Goal: Task Accomplishment & Management: Manage account settings

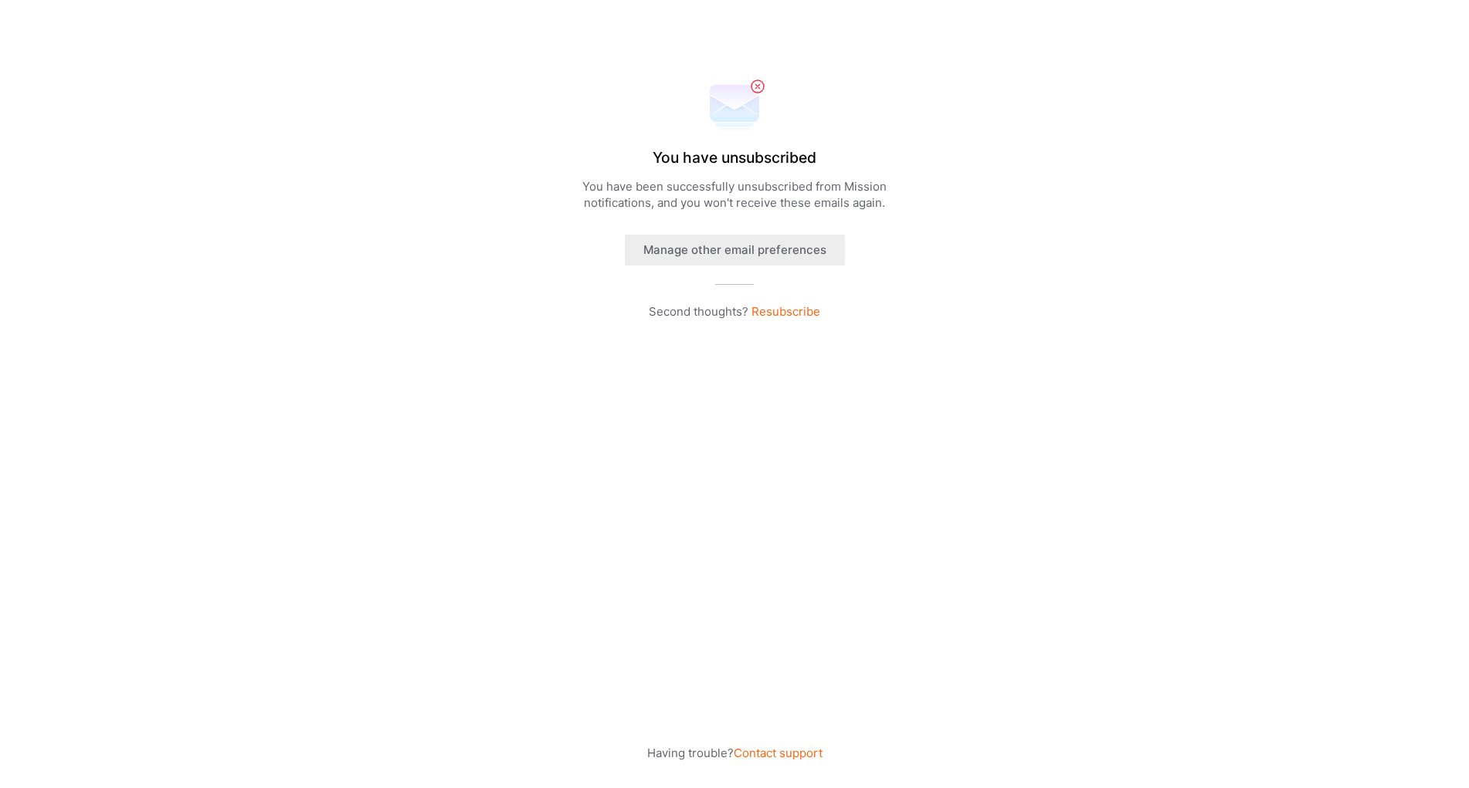
click at [795, 251] on button "Manage other email preferences" at bounding box center [735, 250] width 220 height 31
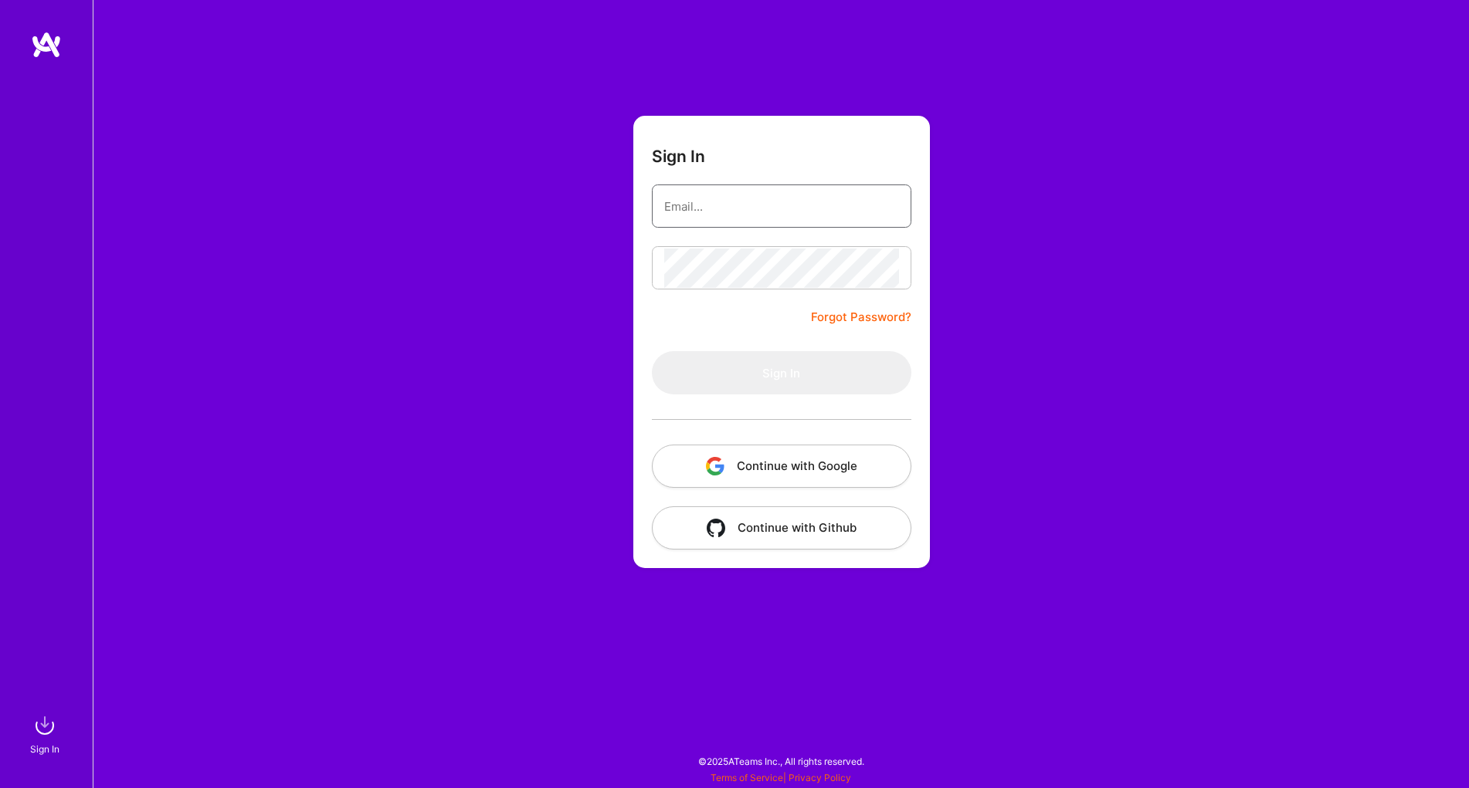
click at [760, 215] on input "email" at bounding box center [781, 206] width 235 height 39
type input "[EMAIL_ADDRESS][DOMAIN_NAME]"
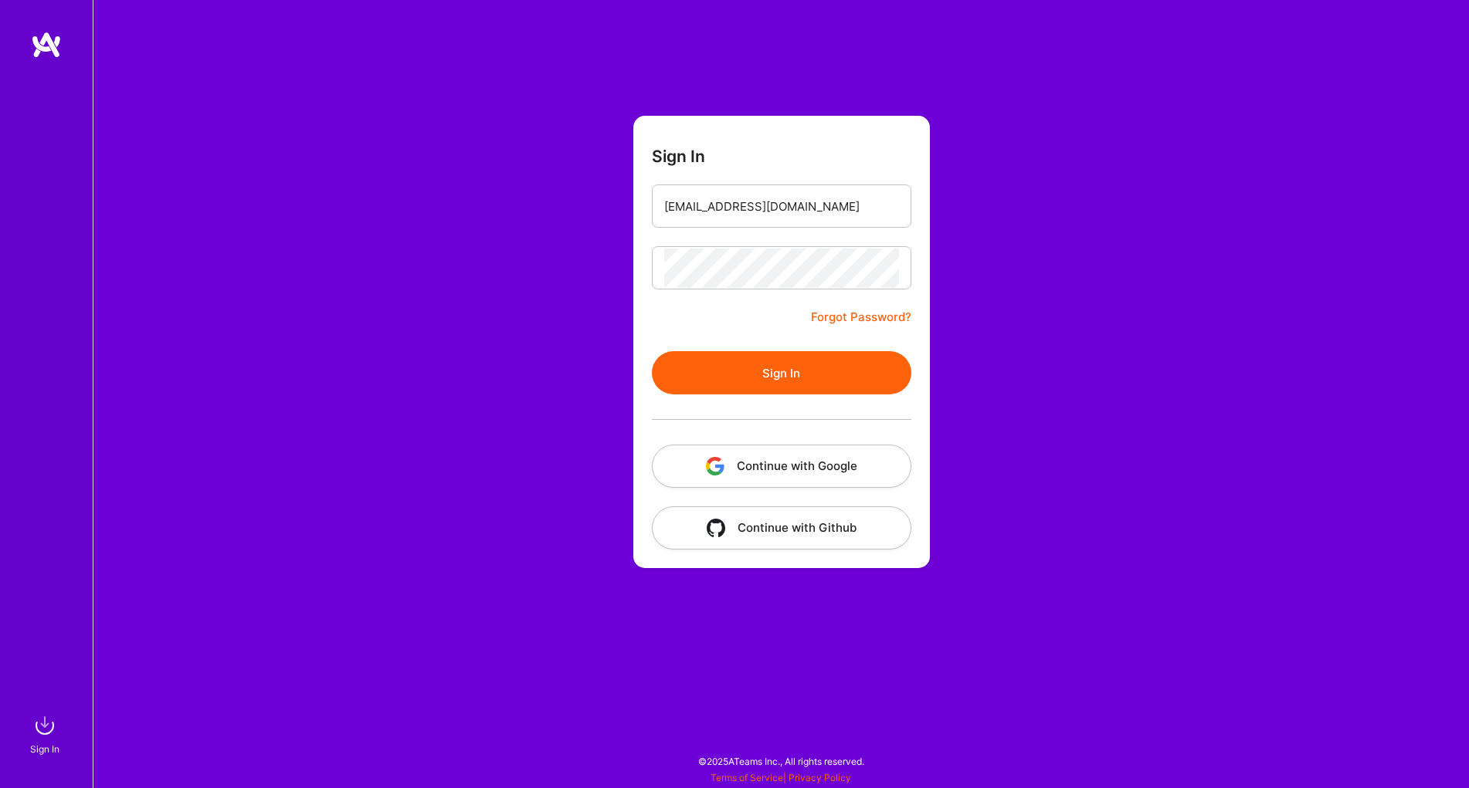
click at [783, 378] on button "Sign In" at bounding box center [781, 372] width 259 height 43
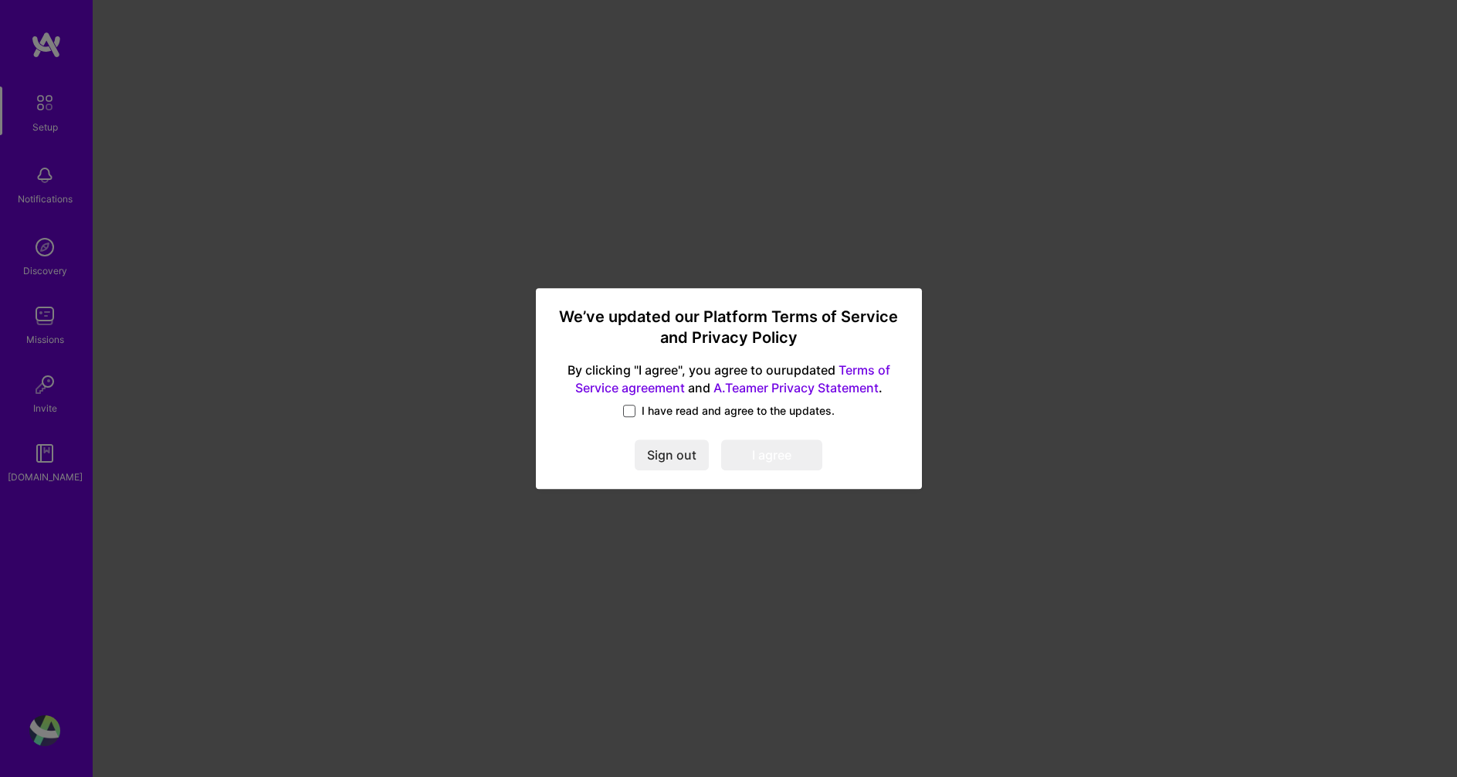
click at [635, 414] on span at bounding box center [629, 411] width 12 height 12
click at [0, 0] on input "I have read and agree to the updates." at bounding box center [0, 0] width 0 height 0
click at [741, 452] on button "I agree" at bounding box center [771, 454] width 101 height 31
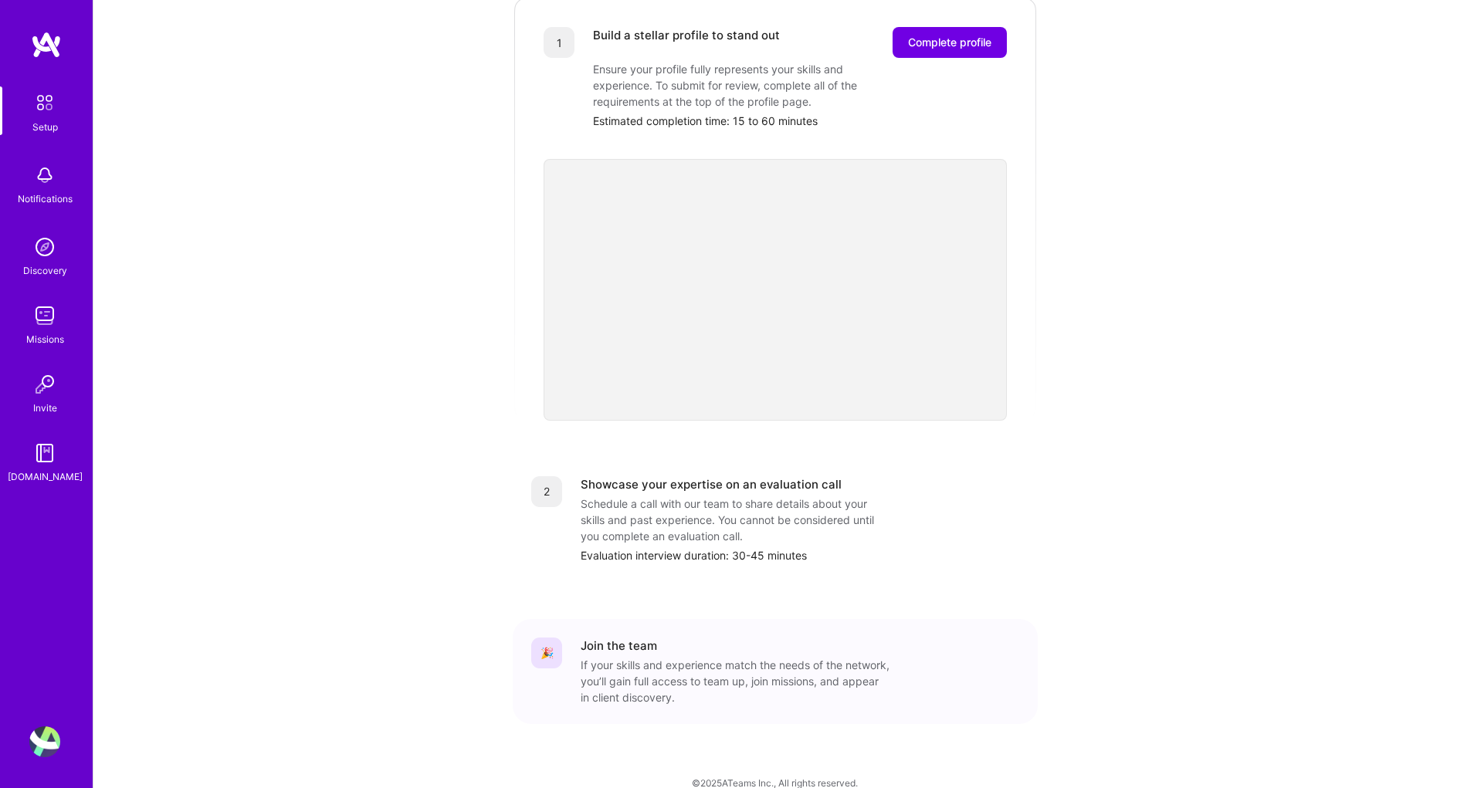
scroll to position [333, 0]
click at [45, 735] on img at bounding box center [44, 742] width 31 height 31
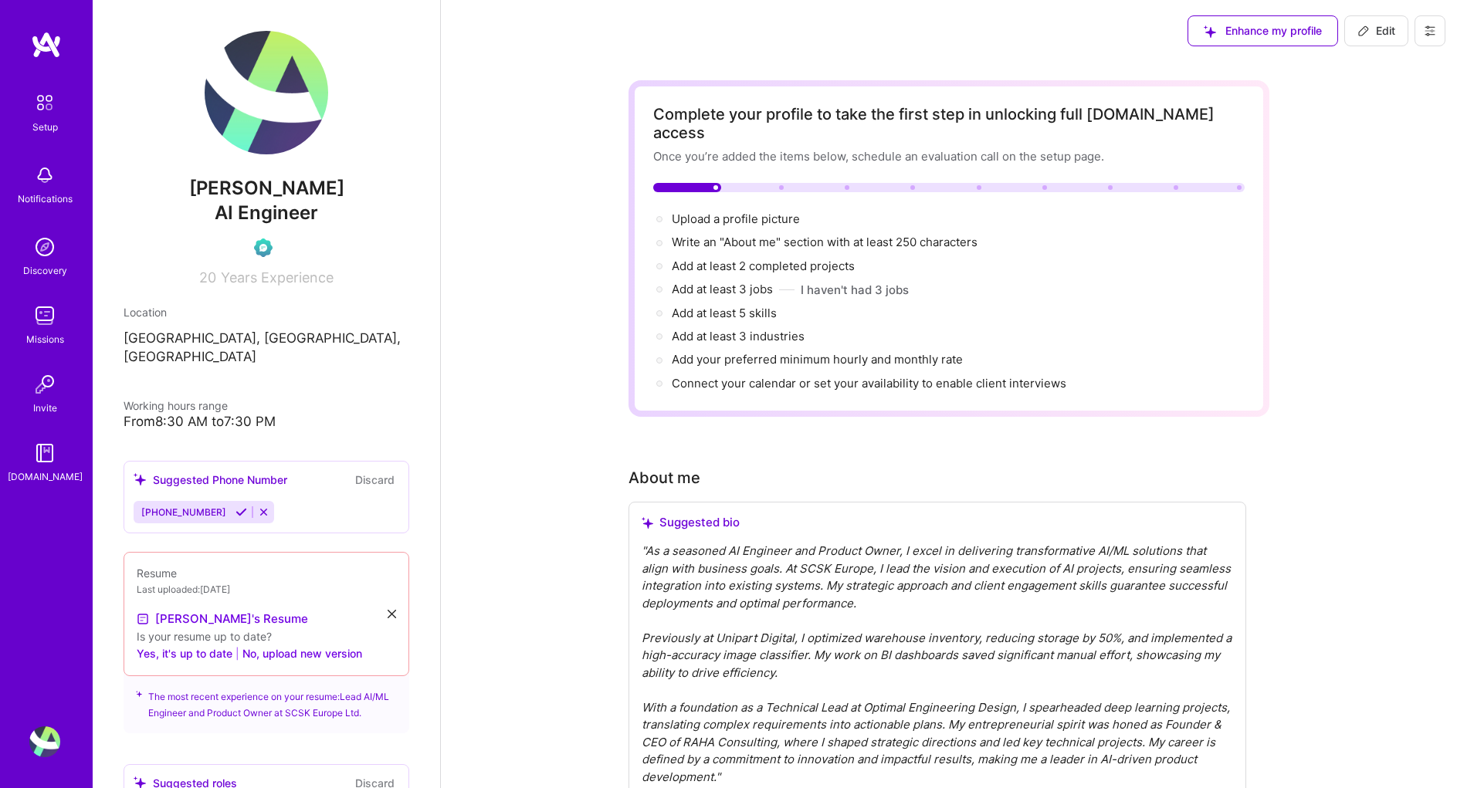
click at [1432, 32] on icon at bounding box center [1430, 31] width 12 height 12
click at [1372, 67] on button "Settings" at bounding box center [1388, 65] width 116 height 39
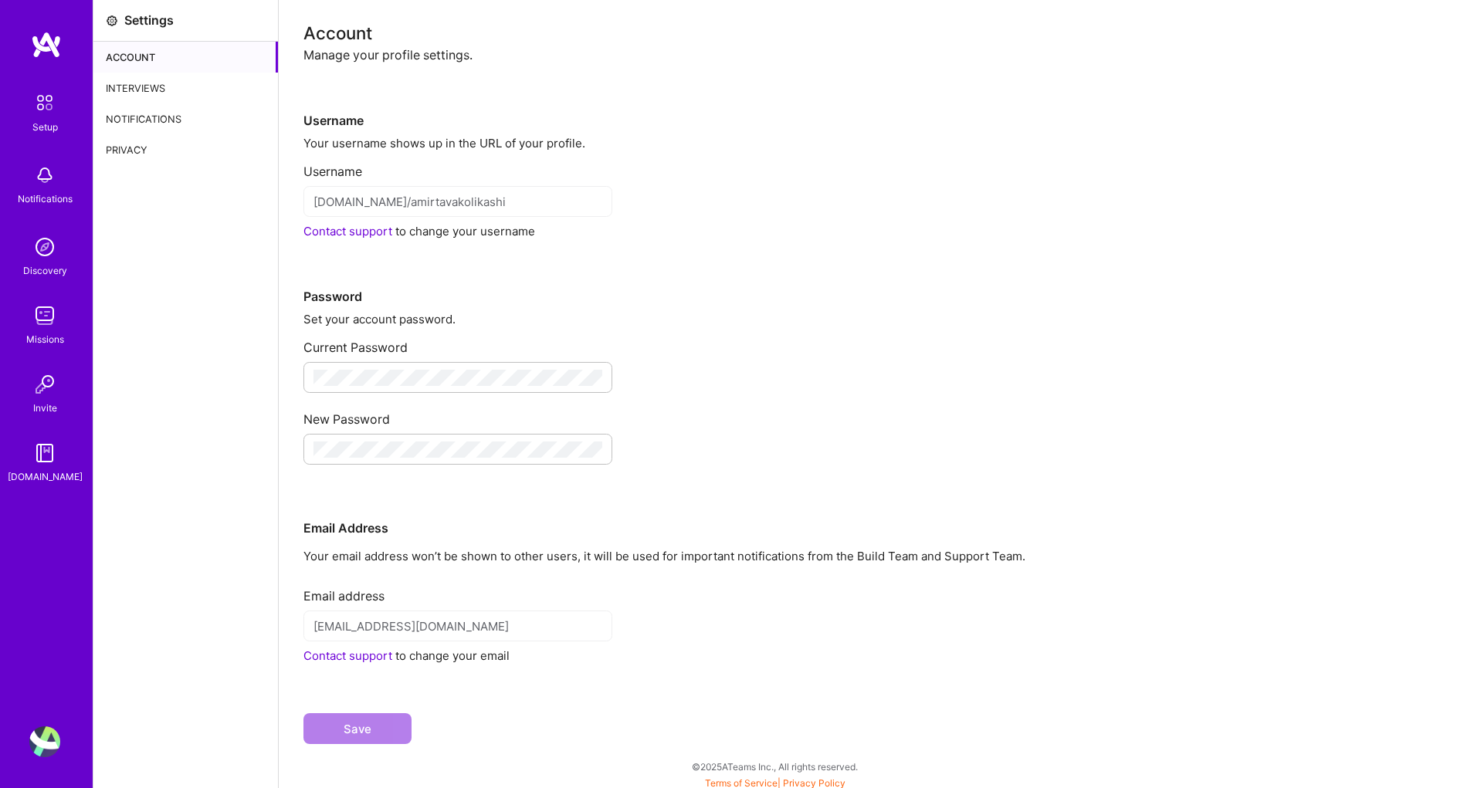
click at [106, 144] on div "Privacy" at bounding box center [185, 149] width 185 height 31
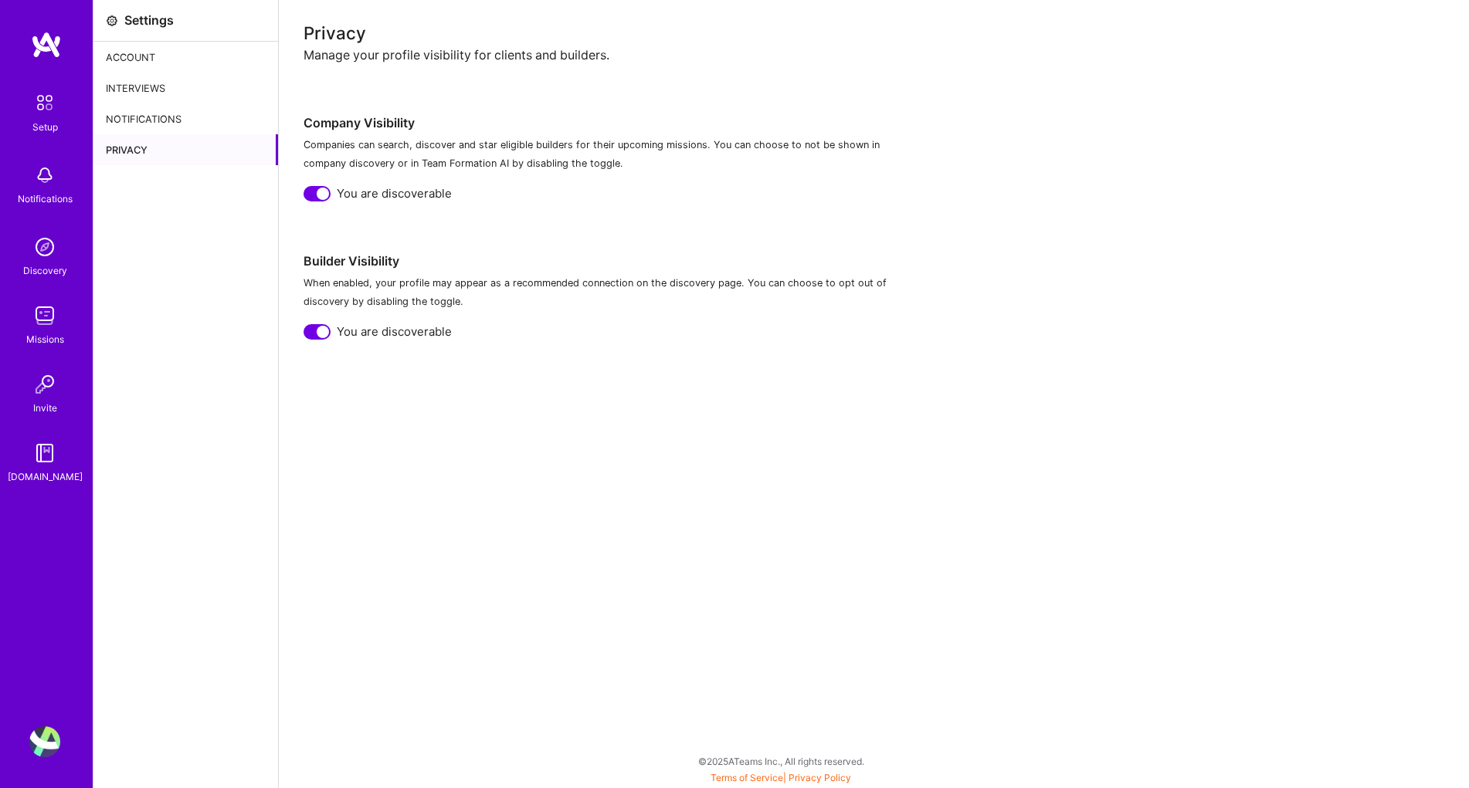
click at [320, 330] on div at bounding box center [323, 332] width 12 height 12
click at [315, 195] on div at bounding box center [317, 193] width 27 height 15
click at [145, 116] on div "Notifications" at bounding box center [185, 118] width 185 height 31
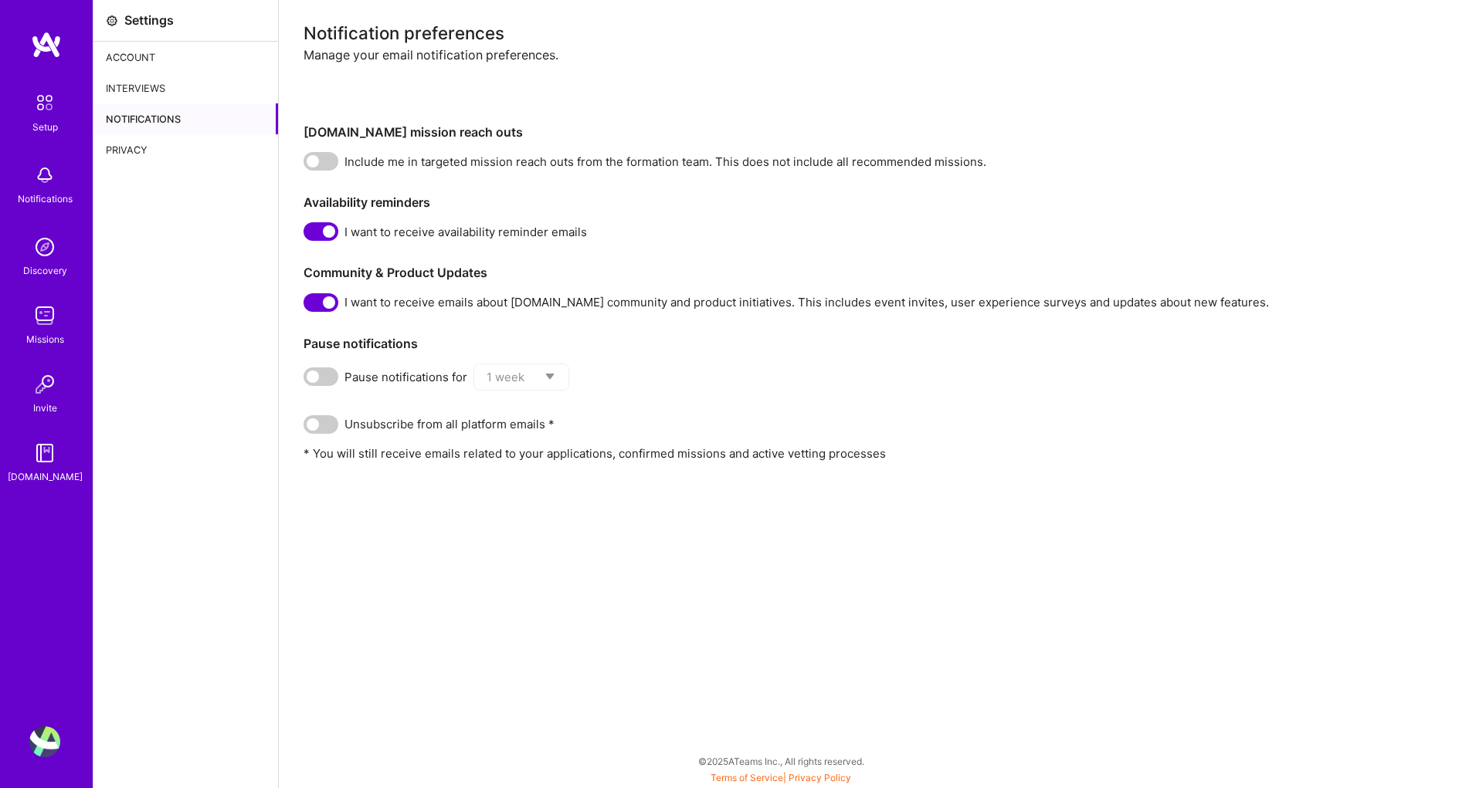
click at [324, 305] on span at bounding box center [321, 302] width 35 height 19
click at [307, 306] on input "checkbox" at bounding box center [307, 306] width 0 height 0
click at [317, 233] on span at bounding box center [321, 231] width 35 height 19
click at [307, 235] on input "checkbox" at bounding box center [307, 235] width 0 height 0
click at [149, 88] on div "Interviews" at bounding box center [185, 88] width 185 height 31
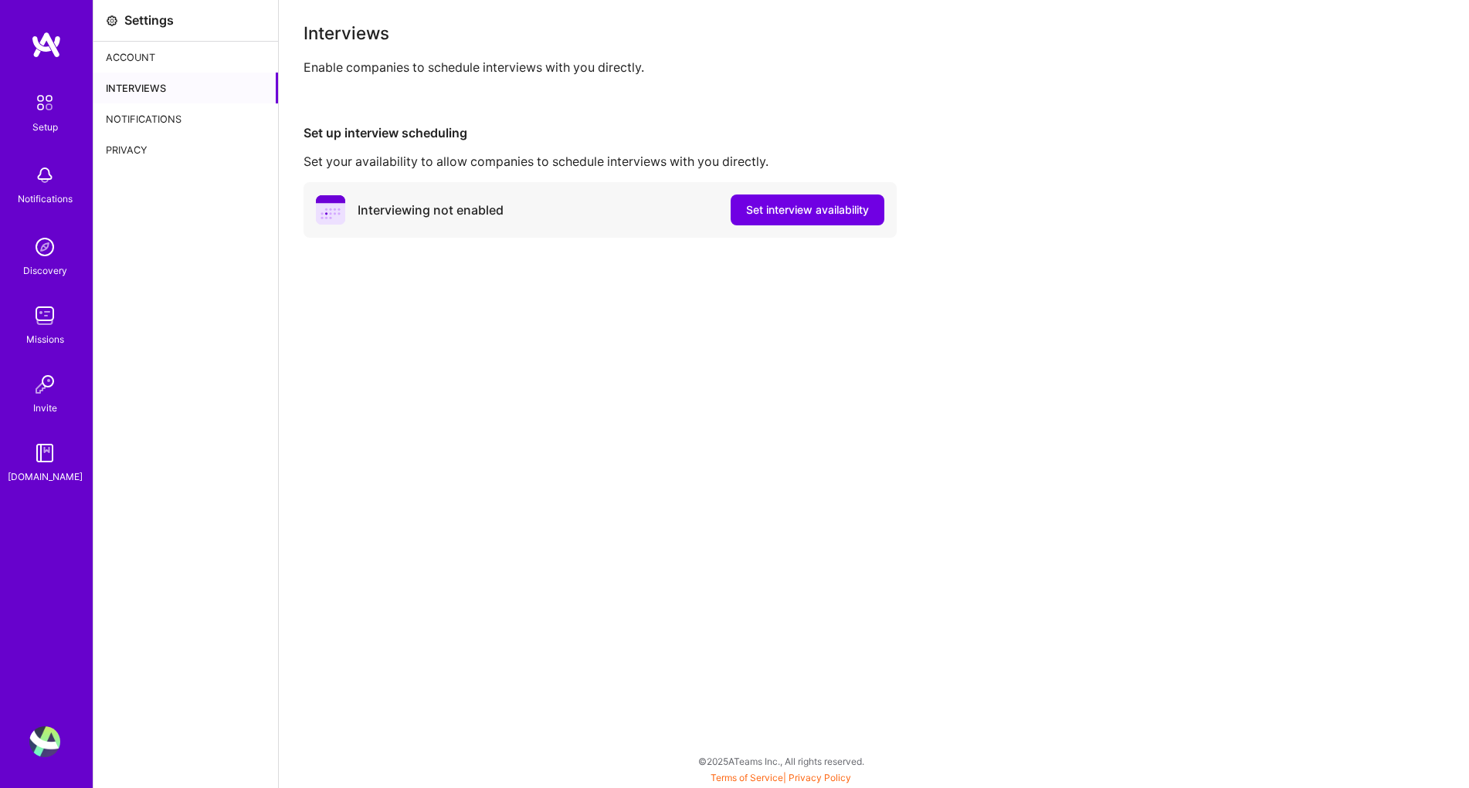
click at [141, 56] on div "Account" at bounding box center [185, 57] width 185 height 31
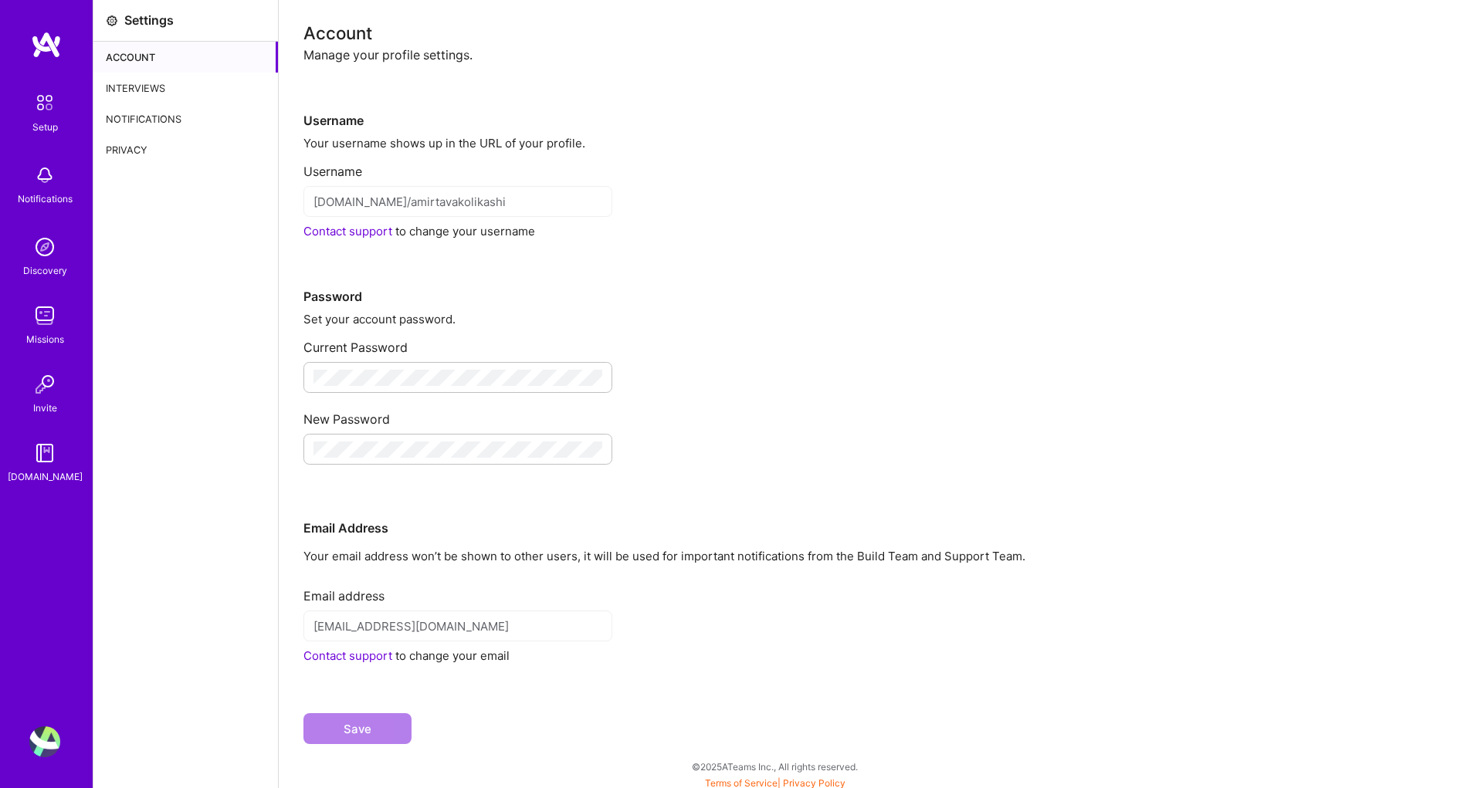
click at [120, 146] on div "Privacy" at bounding box center [185, 149] width 185 height 31
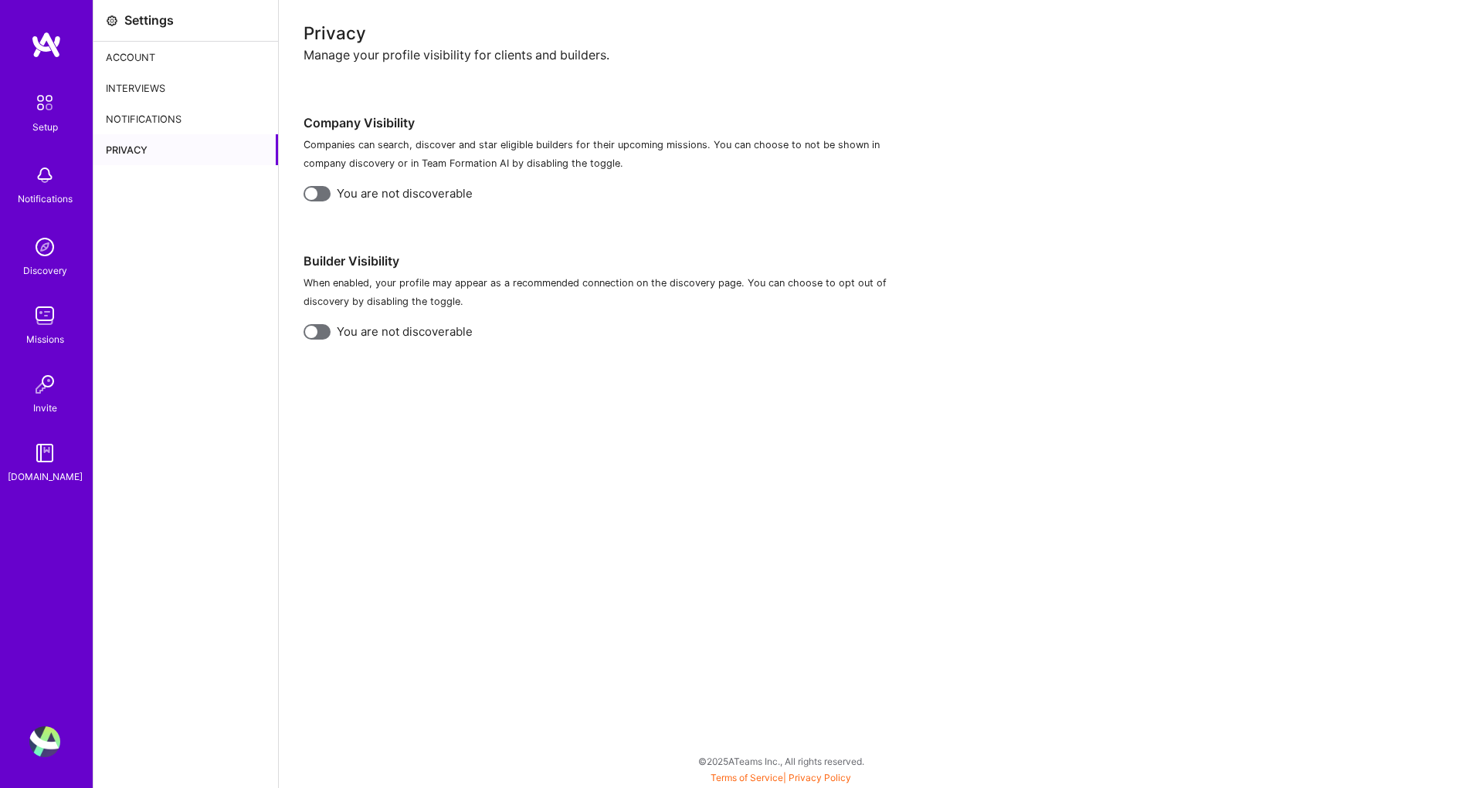
click at [44, 120] on div "Setup" at bounding box center [44, 127] width 25 height 16
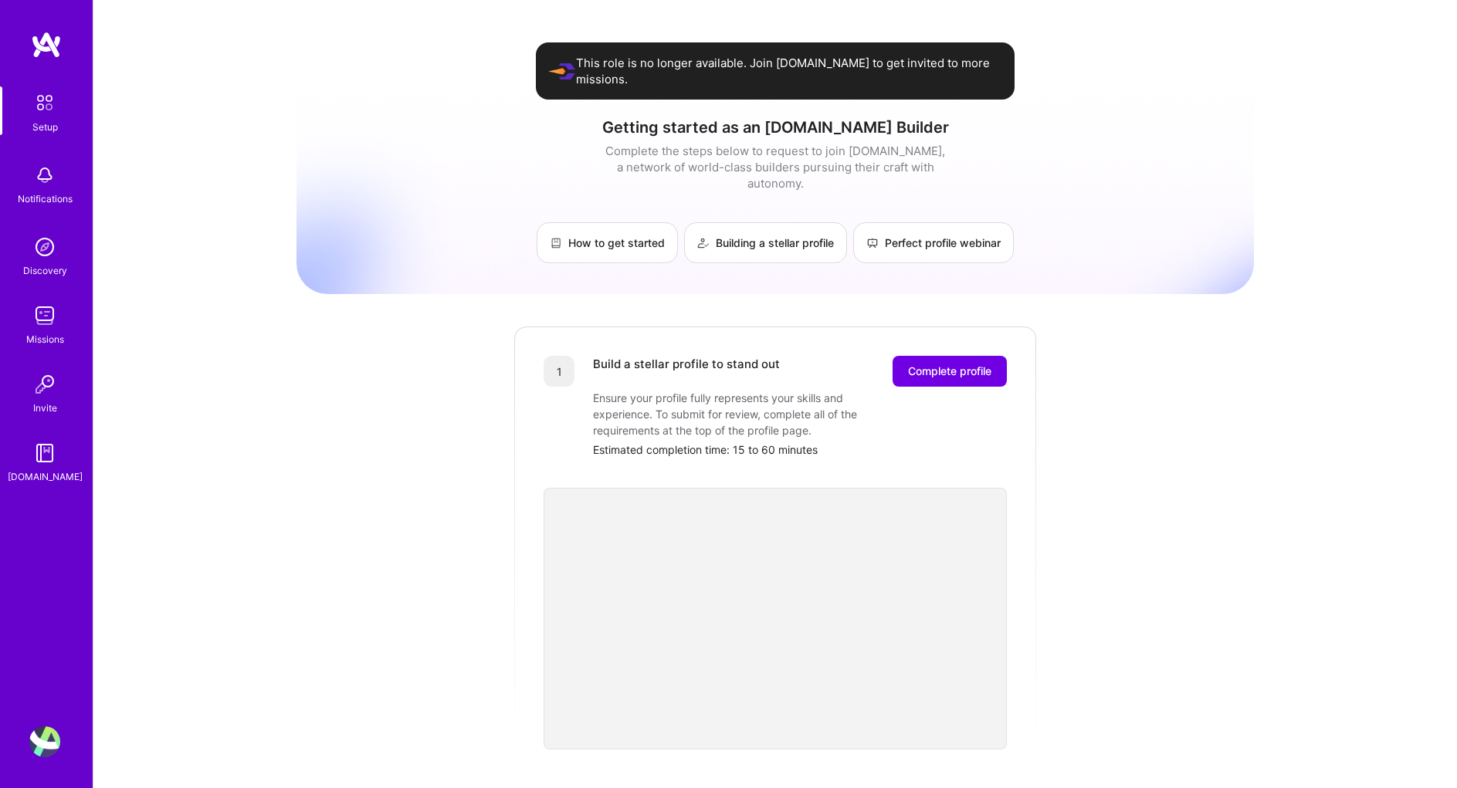
click at [49, 741] on img at bounding box center [44, 742] width 31 height 31
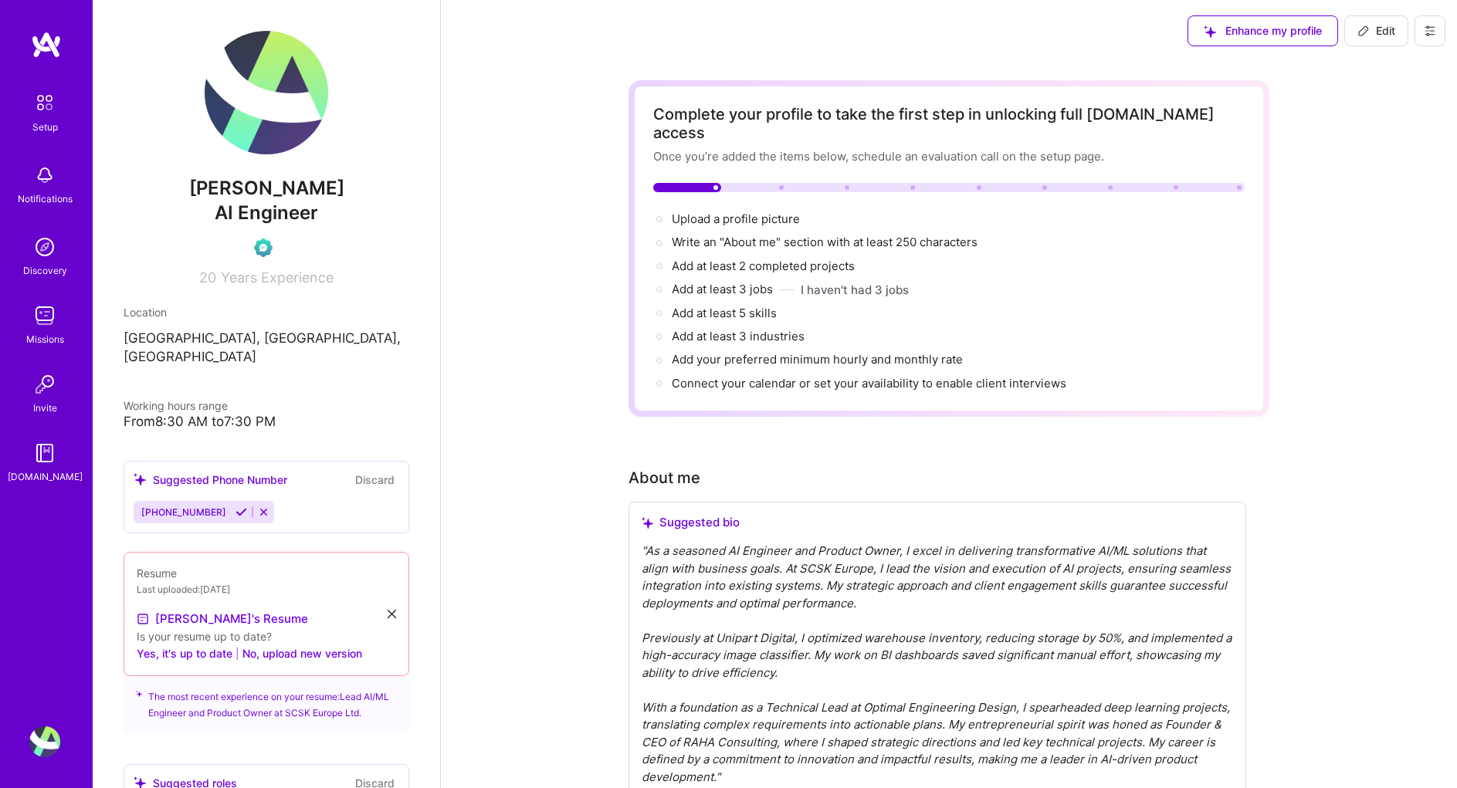
click at [1373, 30] on span "Edit" at bounding box center [1377, 30] width 38 height 15
select select "US"
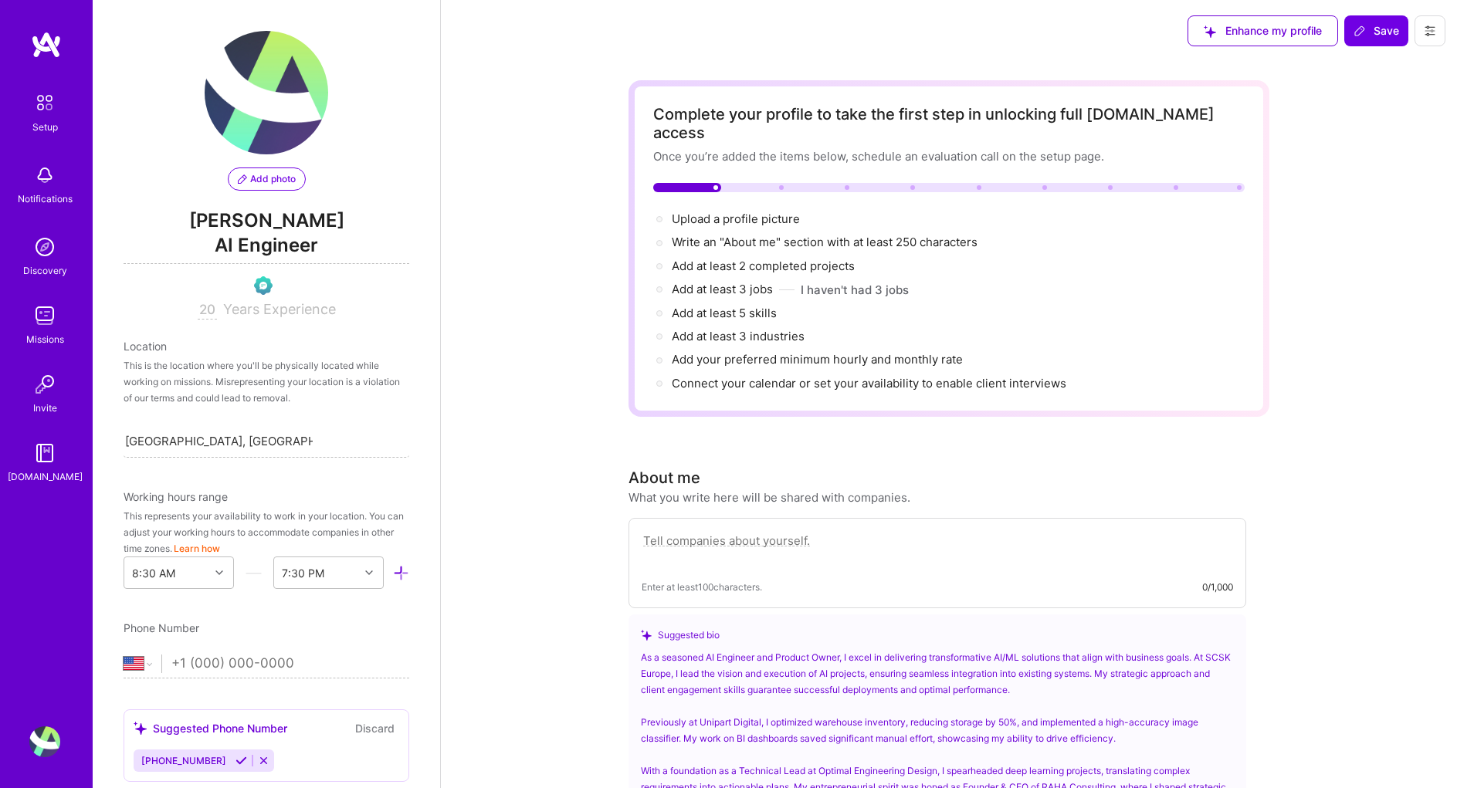
click at [1453, 29] on div "Enhance my profile Save" at bounding box center [1316, 31] width 281 height 62
click at [1426, 29] on icon at bounding box center [1430, 31] width 12 height 12
click at [1359, 141] on button "Log Out" at bounding box center [1388, 144] width 116 height 39
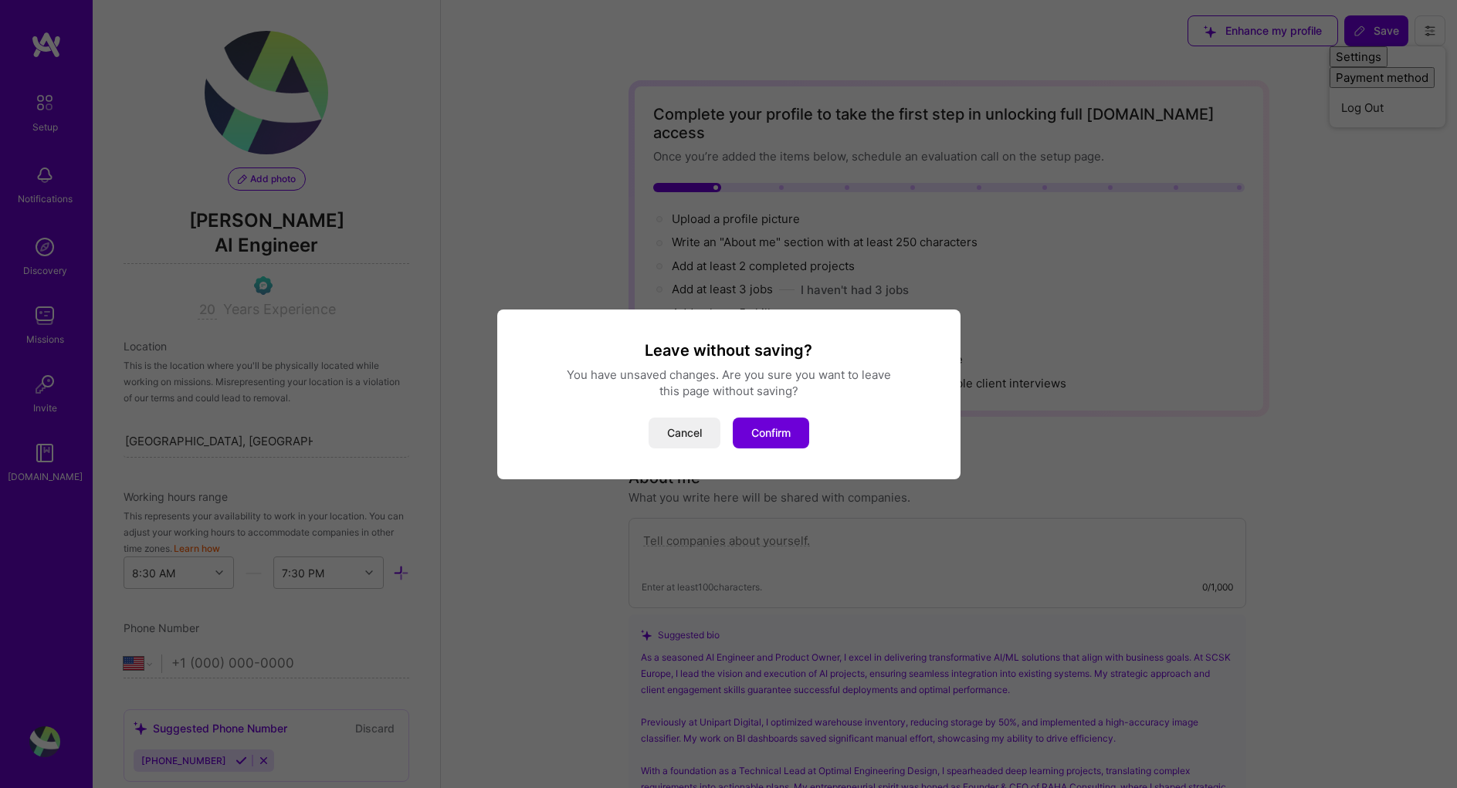
click at [663, 432] on button "Cancel" at bounding box center [685, 433] width 72 height 31
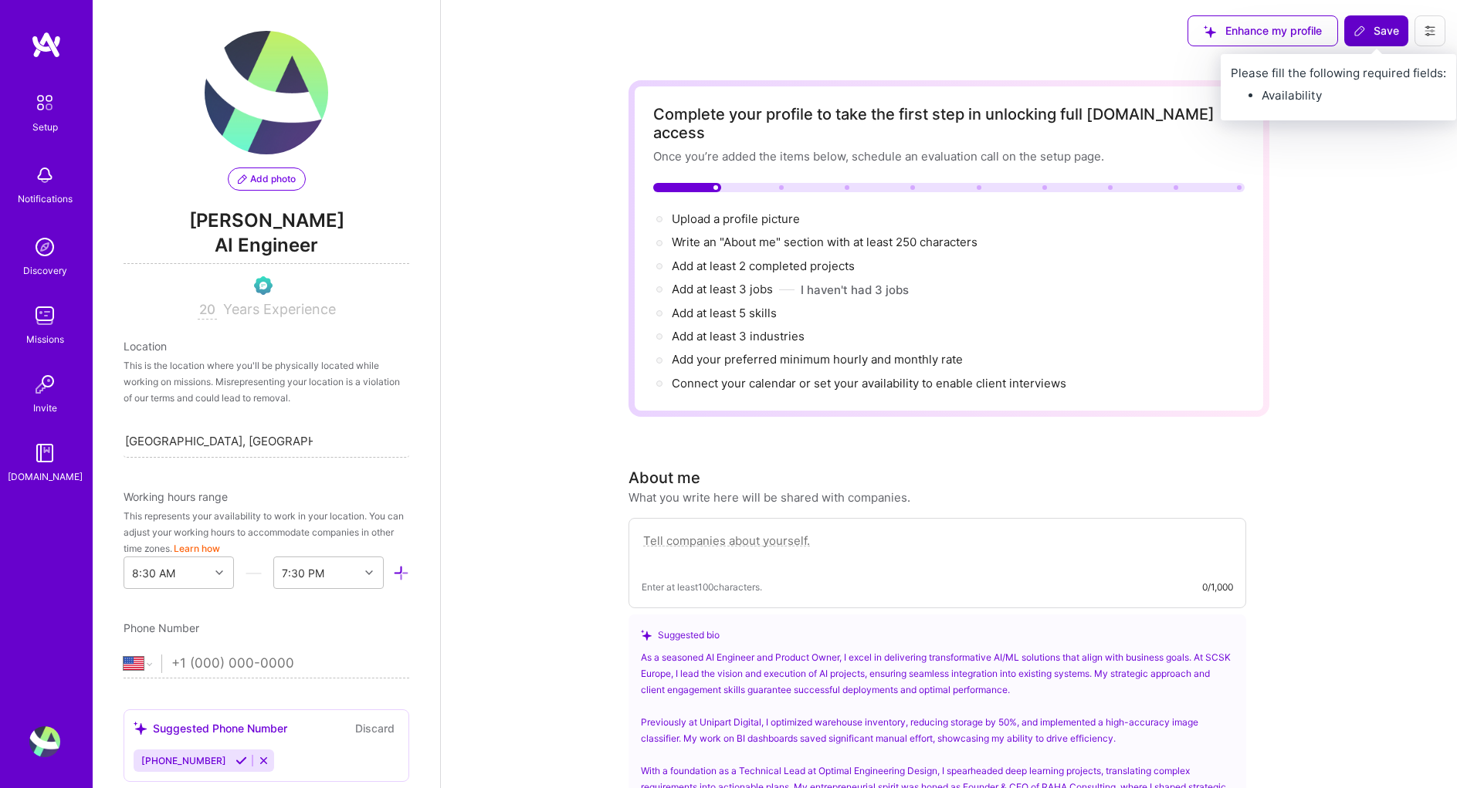
click at [1381, 30] on span "Save" at bounding box center [1377, 30] width 46 height 15
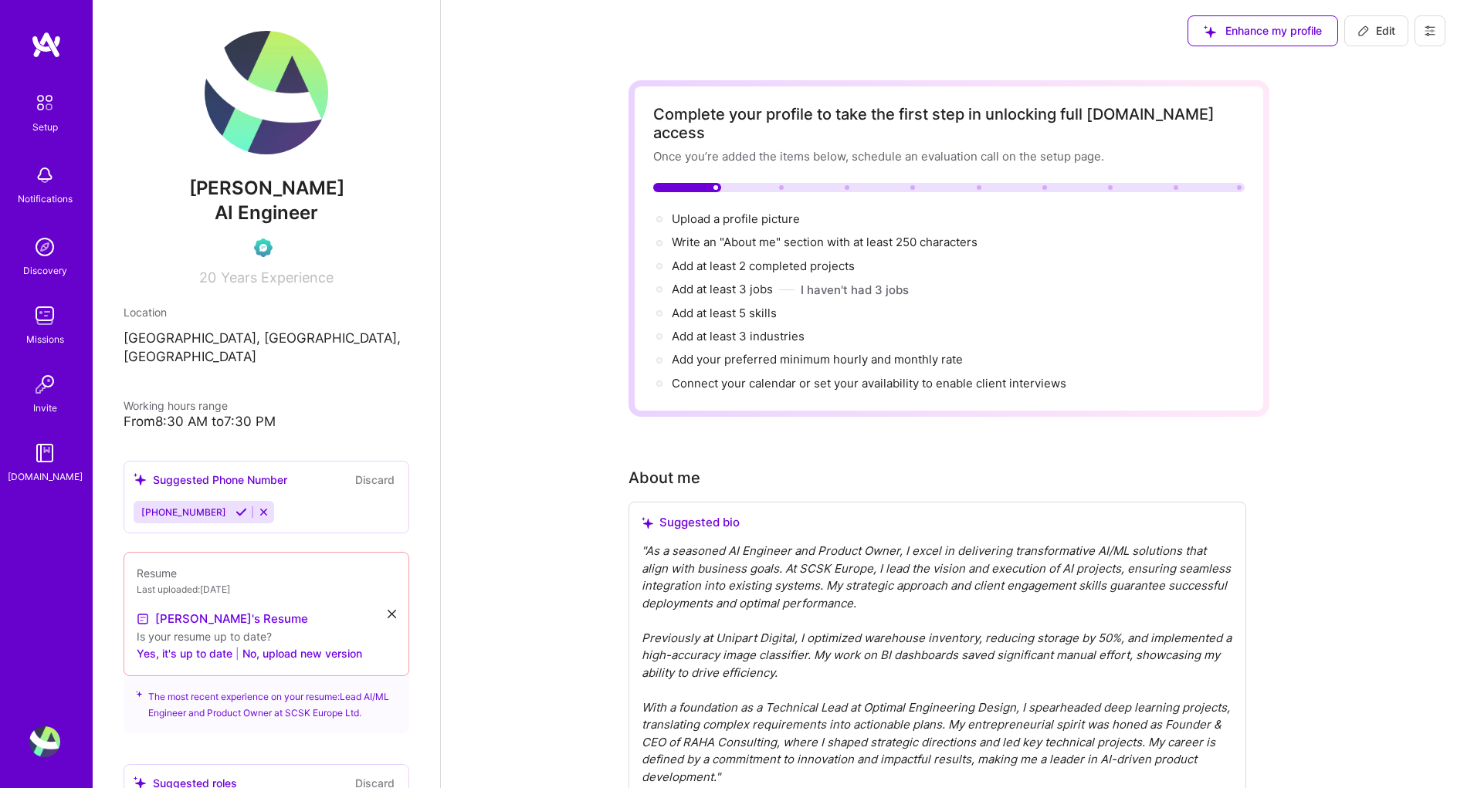
click at [1438, 25] on button at bounding box center [1430, 30] width 31 height 31
click at [1385, 68] on button "Settings" at bounding box center [1388, 65] width 116 height 39
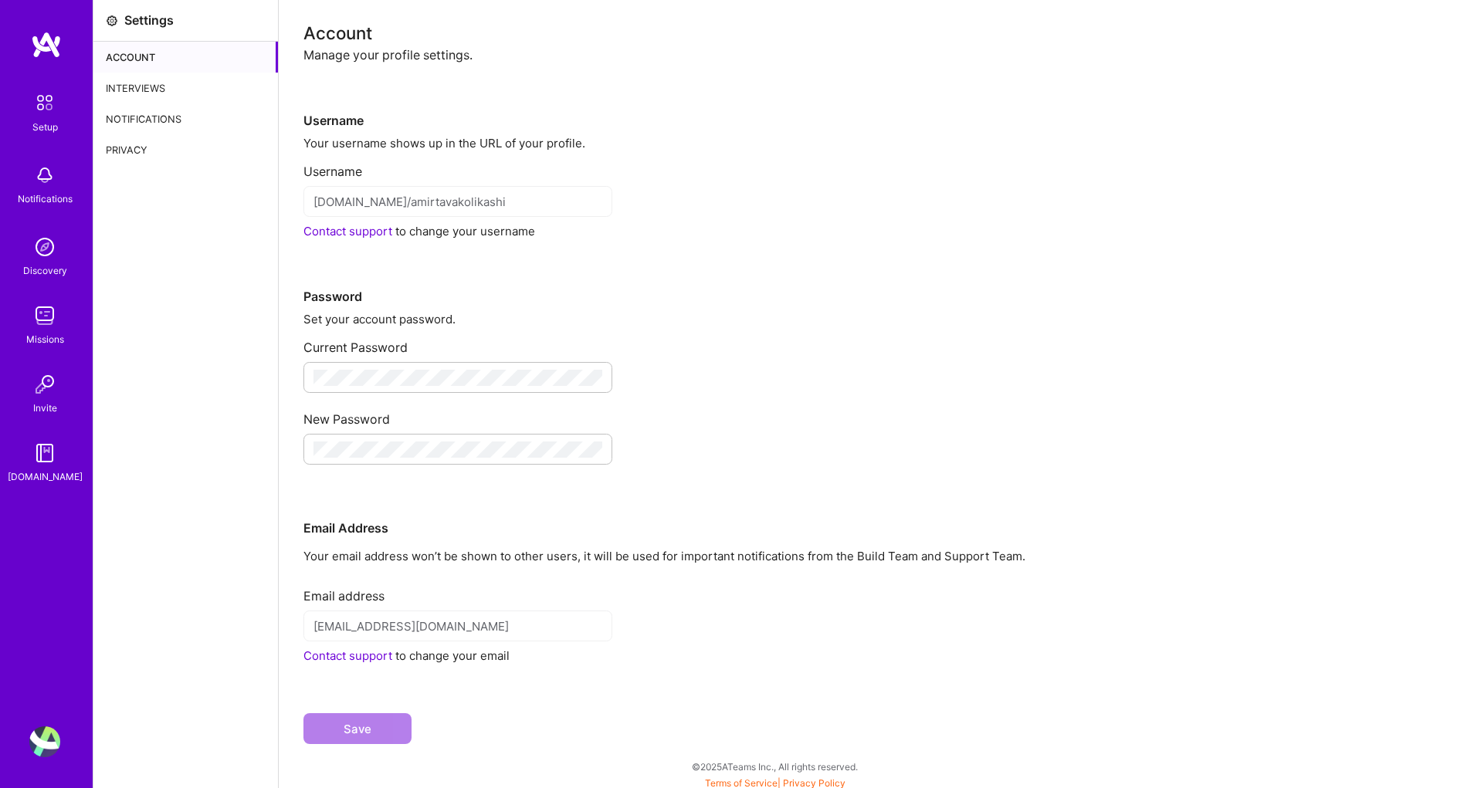
click at [141, 114] on div "Notifications" at bounding box center [185, 118] width 185 height 31
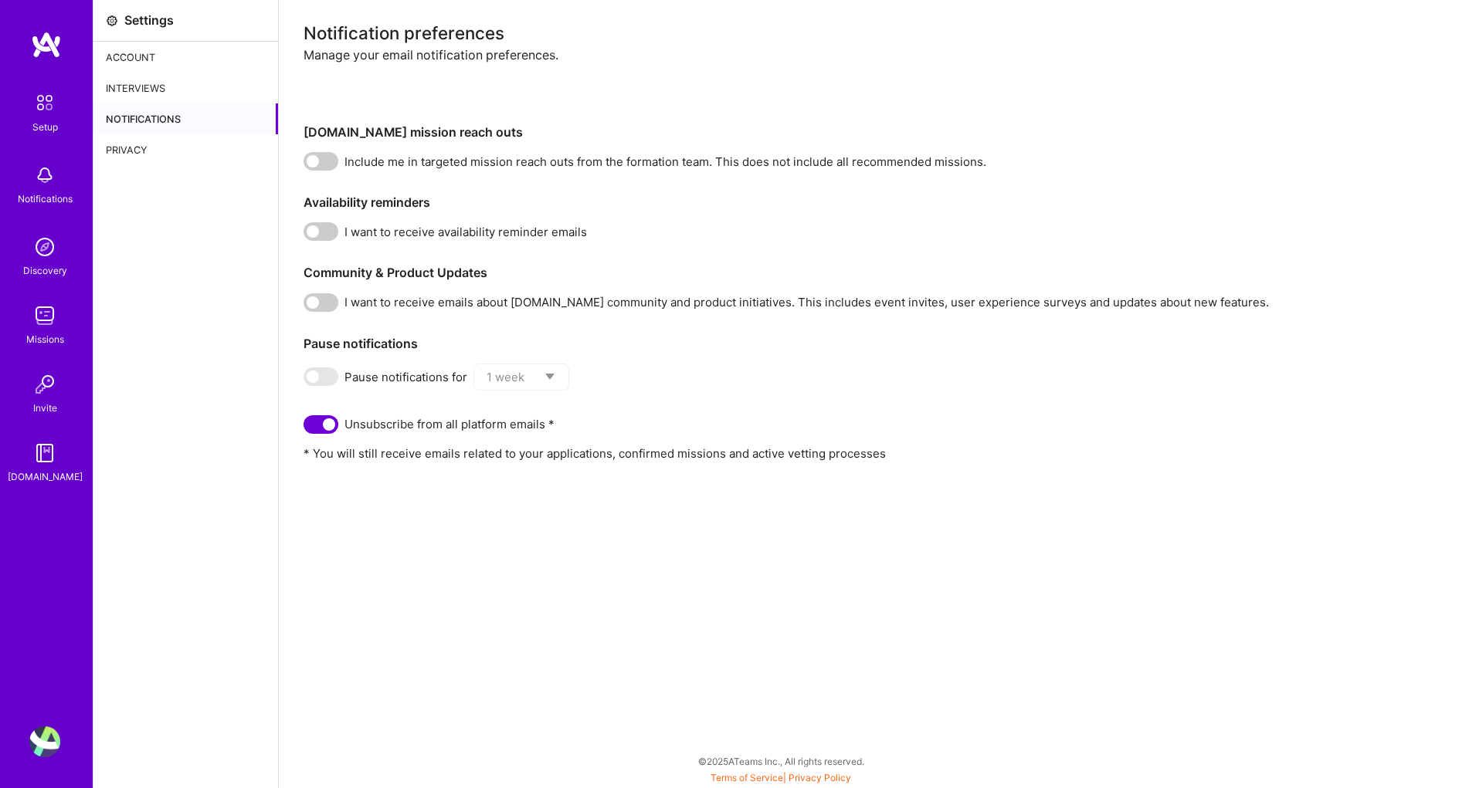
click at [136, 144] on div "Privacy" at bounding box center [185, 149] width 185 height 31
